Goal: Information Seeking & Learning: Learn about a topic

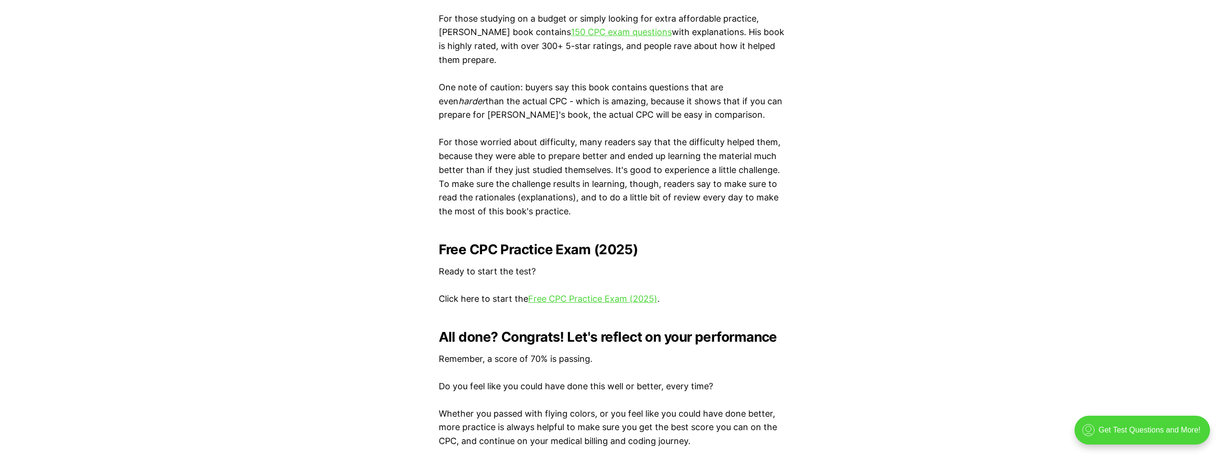
scroll to position [1778, 0]
click at [577, 300] on link "Free CPC Practice Exam (2025)" at bounding box center [592, 299] width 129 height 10
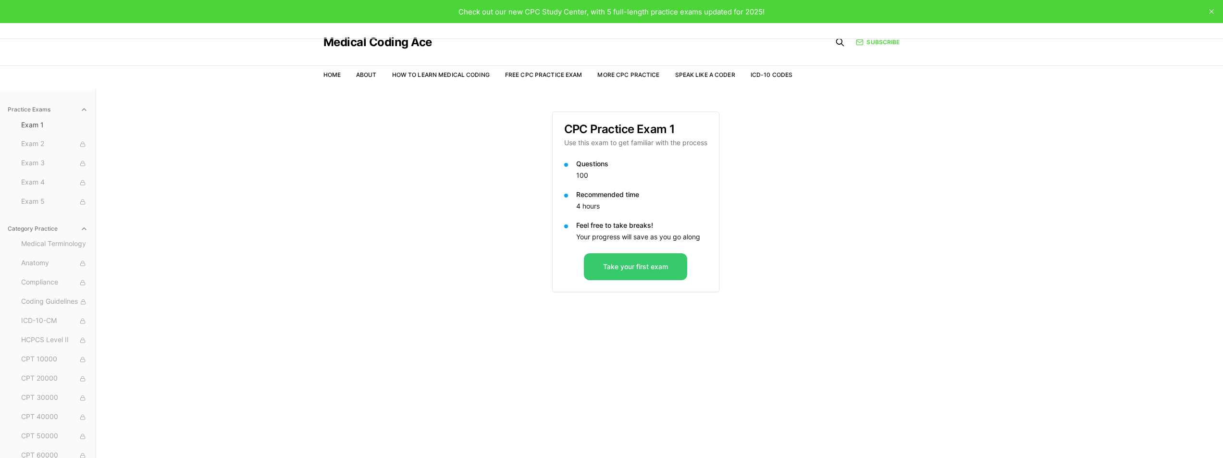
click at [609, 271] on button "Take your first exam" at bounding box center [635, 266] width 103 height 27
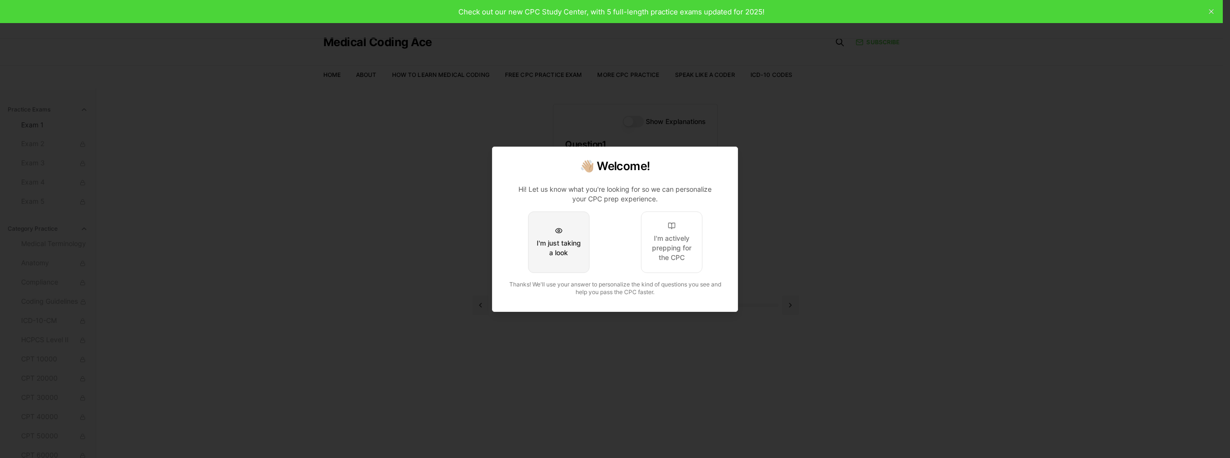
click at [586, 263] on button "I'm just taking a look" at bounding box center [559, 242] width 62 height 62
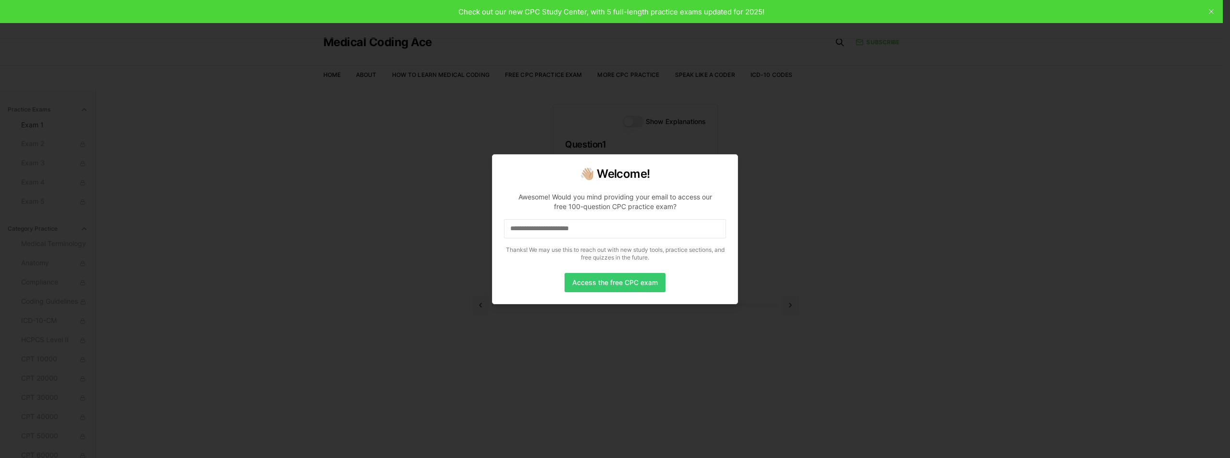
click at [624, 283] on button "Access the free CPC exam" at bounding box center [615, 282] width 101 height 19
